Goal: Navigation & Orientation: Find specific page/section

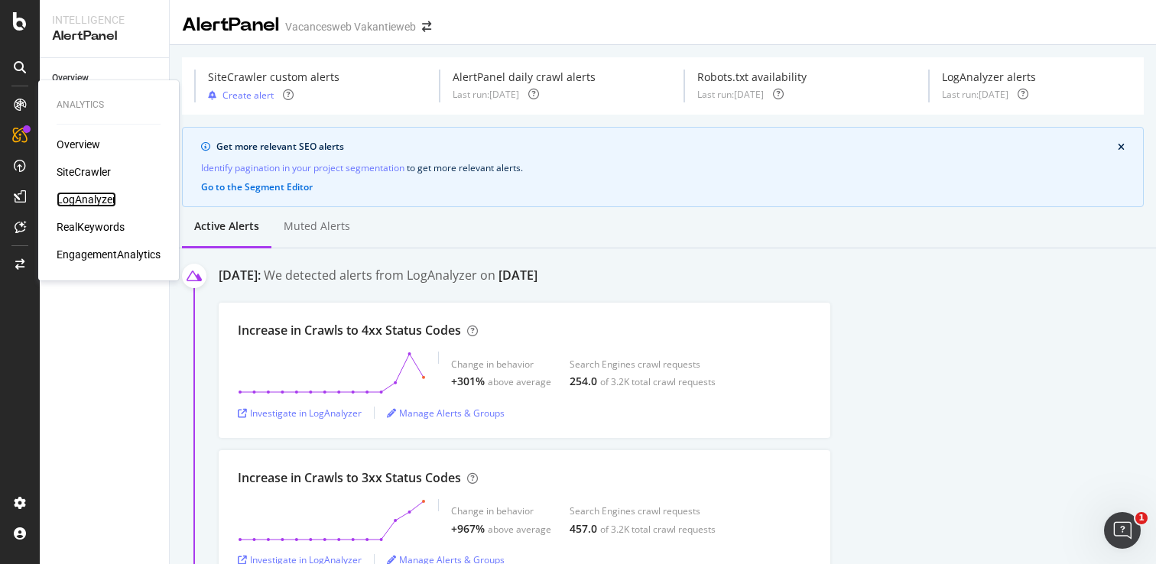
click at [79, 195] on div "LogAnalyzer" at bounding box center [87, 199] width 60 height 15
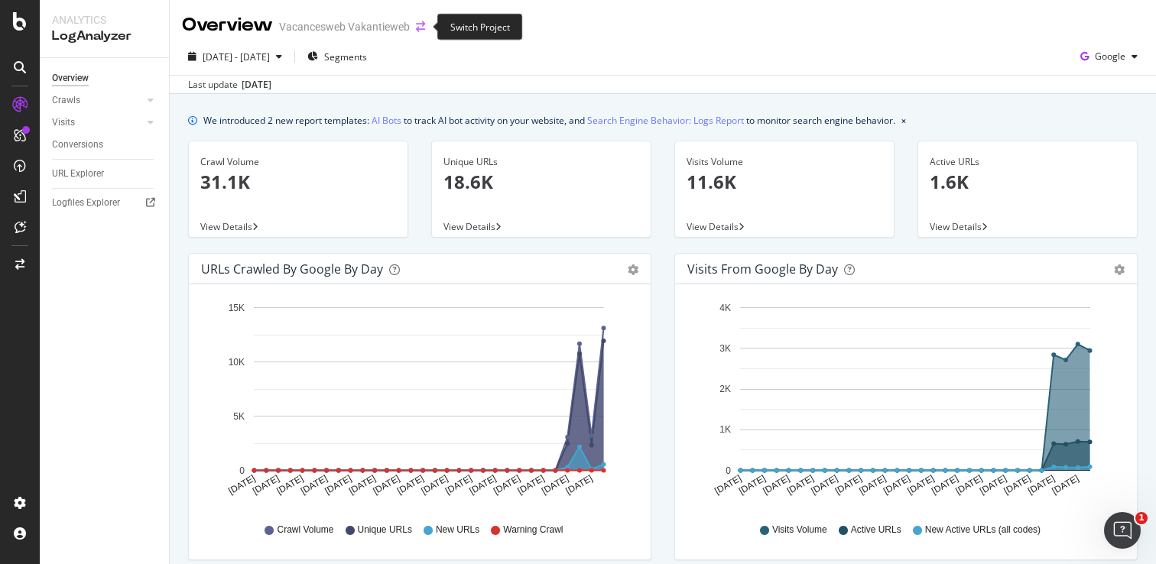
click at [420, 26] on icon "arrow-right-arrow-left" at bounding box center [420, 26] width 9 height 11
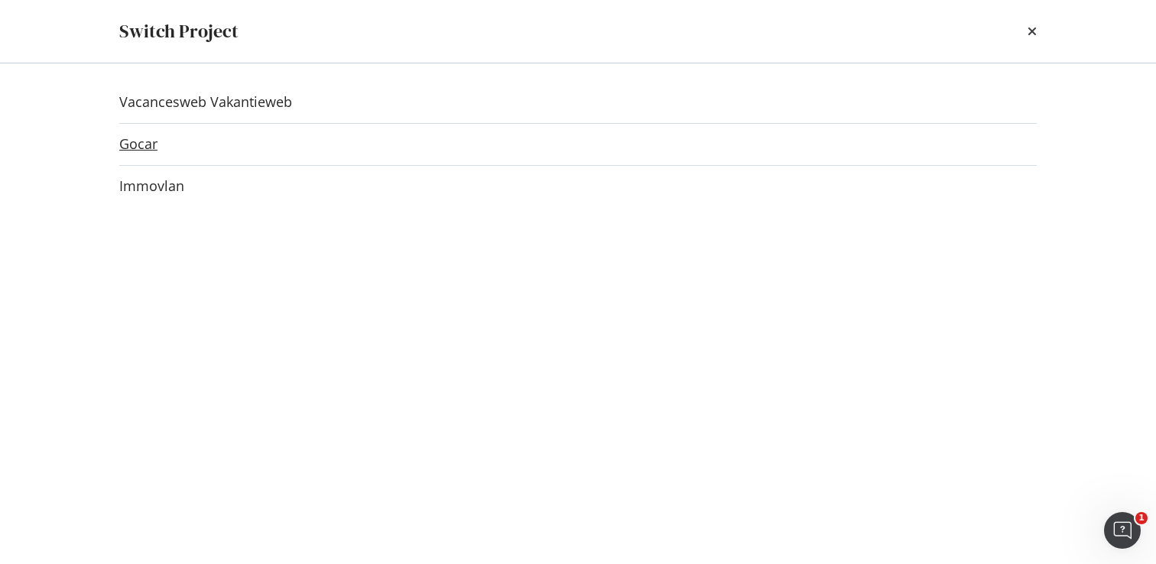
click at [151, 145] on link "Gocar" at bounding box center [138, 144] width 38 height 16
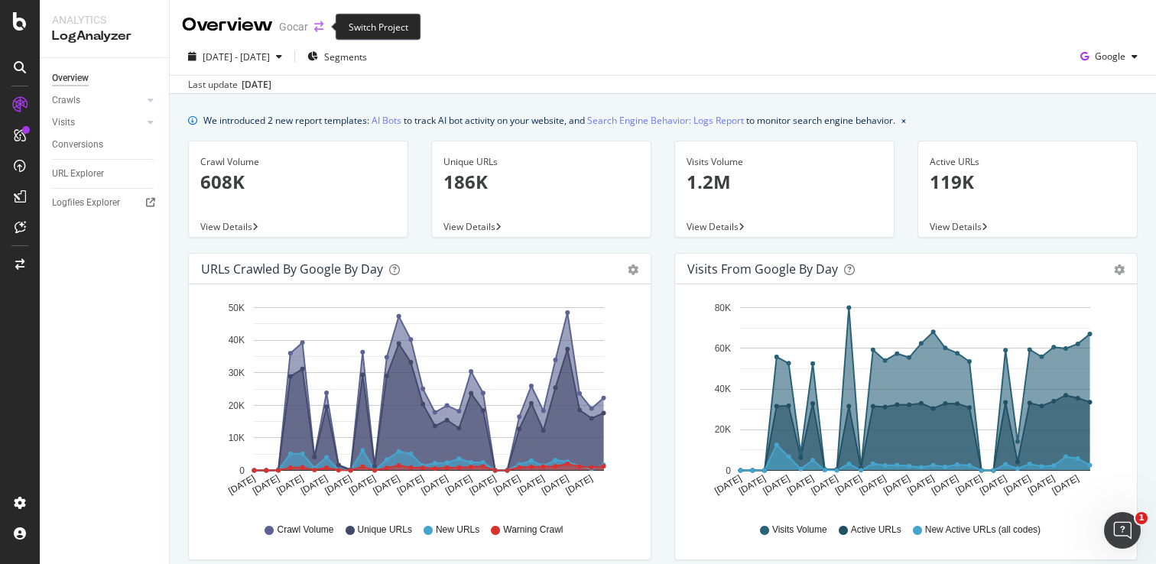
click at [316, 28] on icon "arrow-right-arrow-left" at bounding box center [318, 26] width 9 height 11
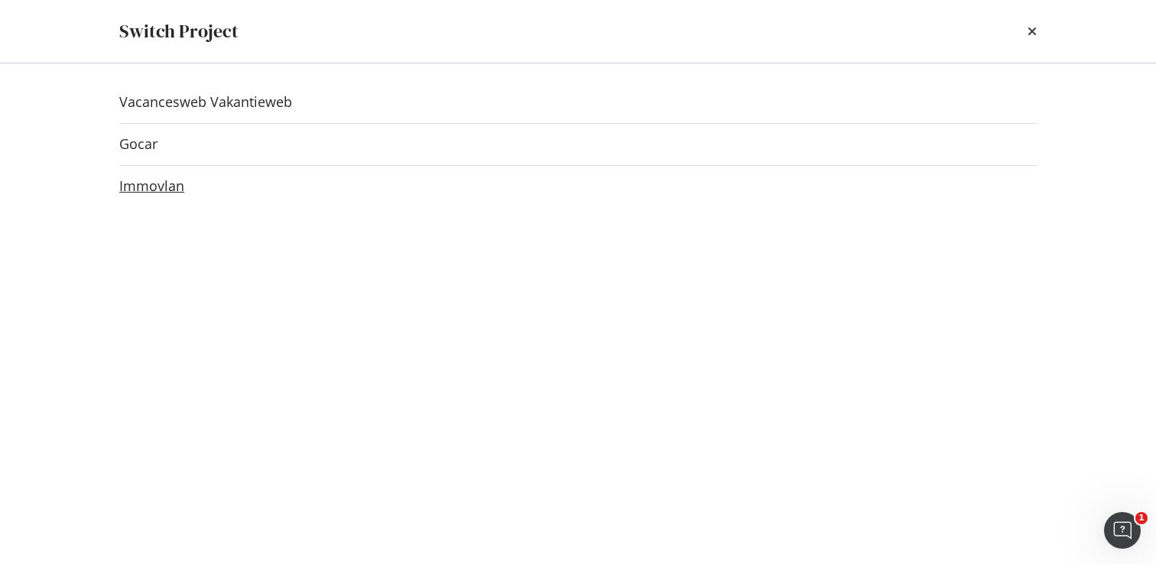
click at [174, 187] on link "Immovlan" at bounding box center [151, 186] width 65 height 16
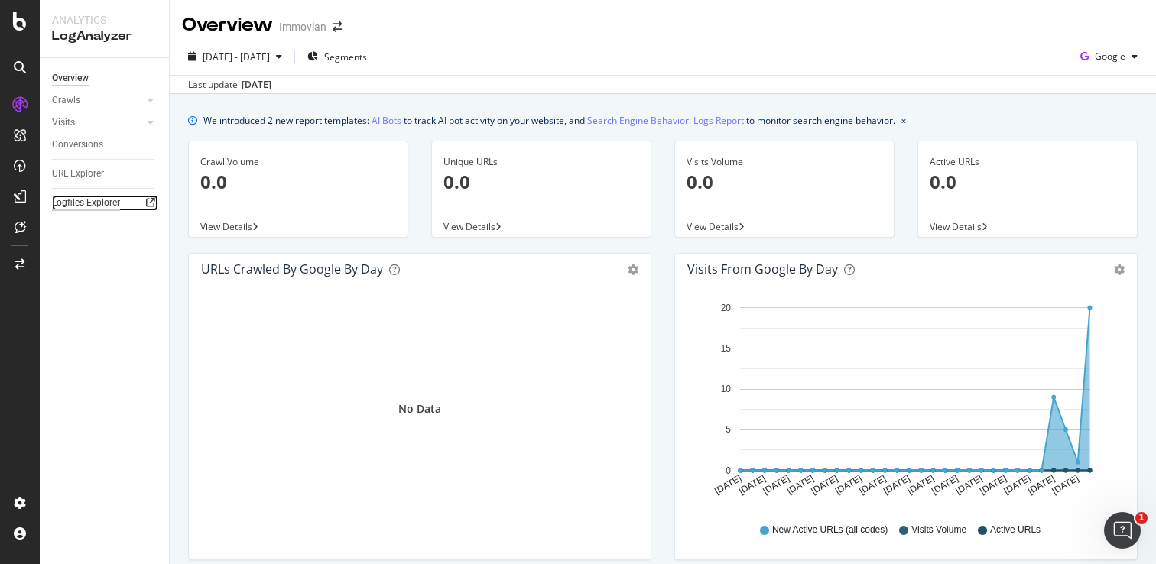
click at [70, 205] on div "Logfiles Explorer" at bounding box center [86, 203] width 68 height 16
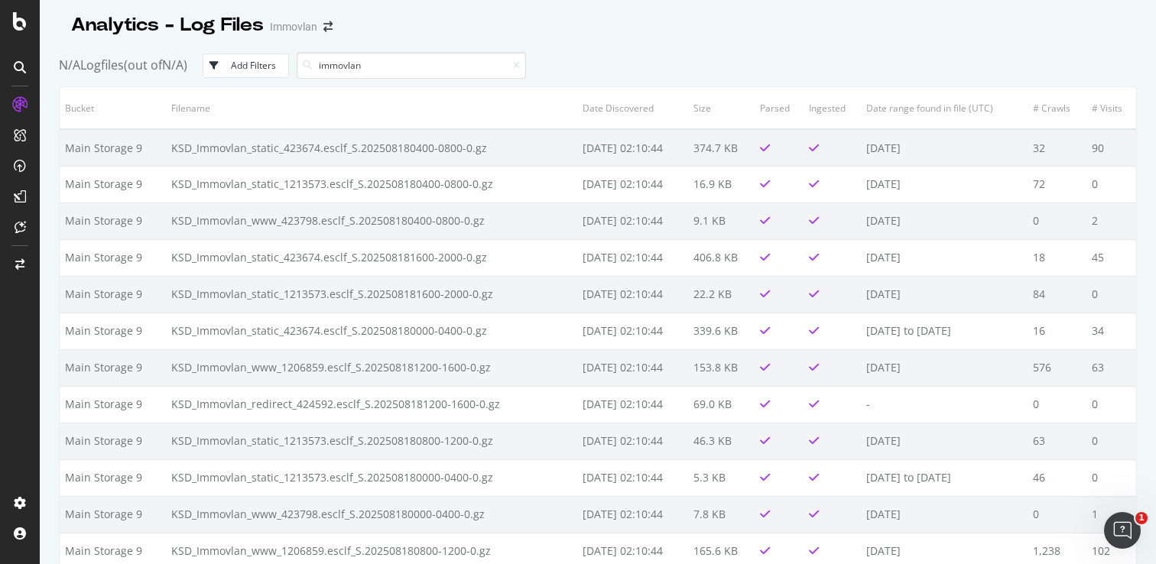
type input "immovlan"
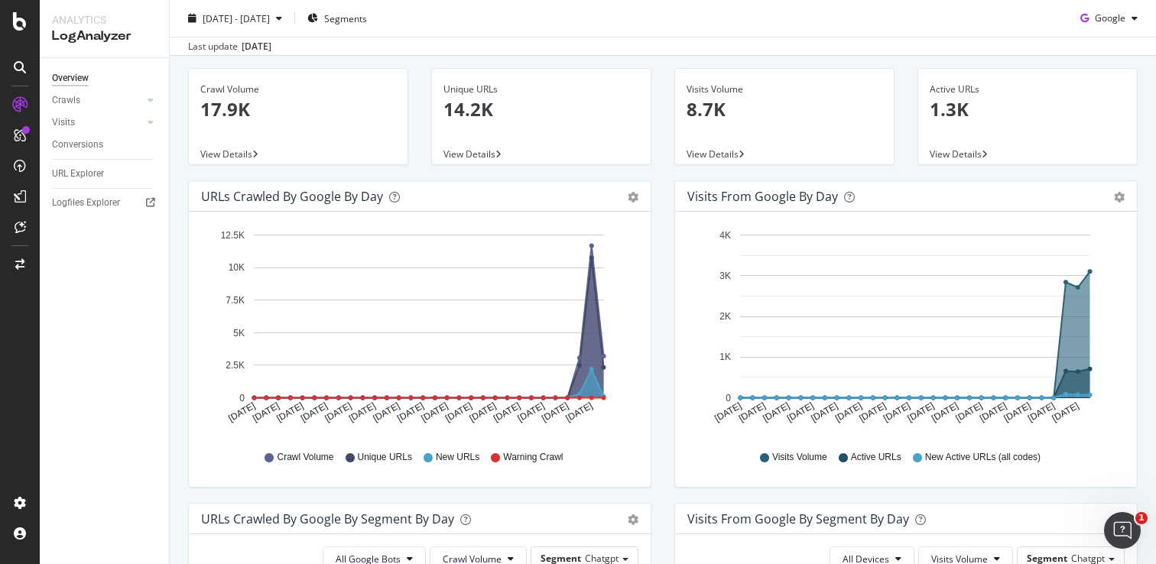
scroll to position [79, 0]
